Goal: Task Accomplishment & Management: Use online tool/utility

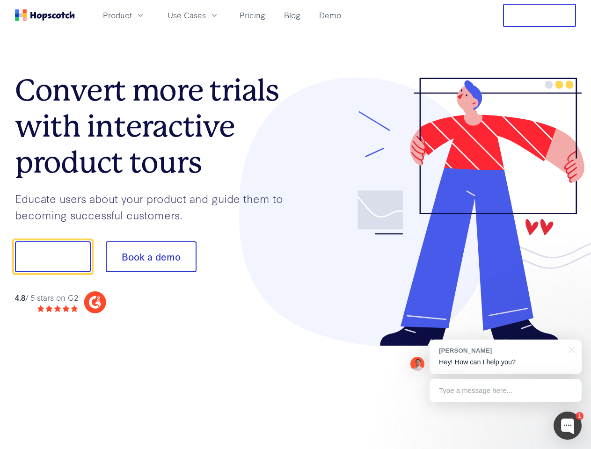
click at [296, 225] on div at bounding box center [436, 212] width 281 height 269
click at [132, 15] on span "Product" at bounding box center [117, 15] width 29 height 12
click at [206, 15] on span "Use Cases" at bounding box center [187, 15] width 38 height 12
click at [540, 15] on button "Free Trial" at bounding box center [539, 15] width 73 height 23
click at [52, 257] on button "Show me!" at bounding box center [53, 256] width 76 height 31
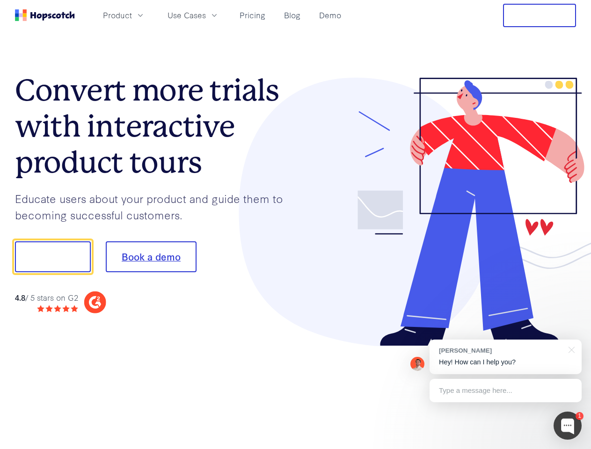
click at [151, 257] on button "Book a demo" at bounding box center [151, 256] width 91 height 31
click at [568, 426] on div at bounding box center [568, 426] width 28 height 28
click at [505, 357] on div "[PERSON_NAME] Hey! How can I help you?" at bounding box center [506, 357] width 152 height 35
click at [570, 349] on div at bounding box center [493, 318] width 175 height 187
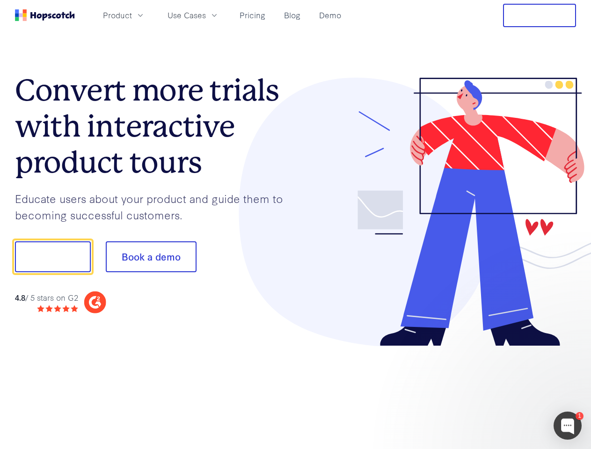
click at [505, 391] on div at bounding box center [493, 318] width 175 height 187
